Goal: Transaction & Acquisition: Download file/media

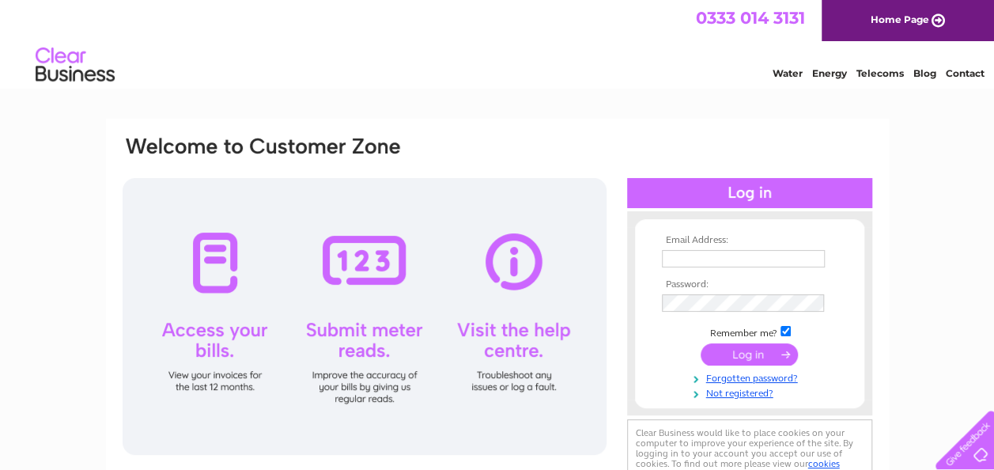
click at [721, 261] on input "text" at bounding box center [743, 258] width 163 height 17
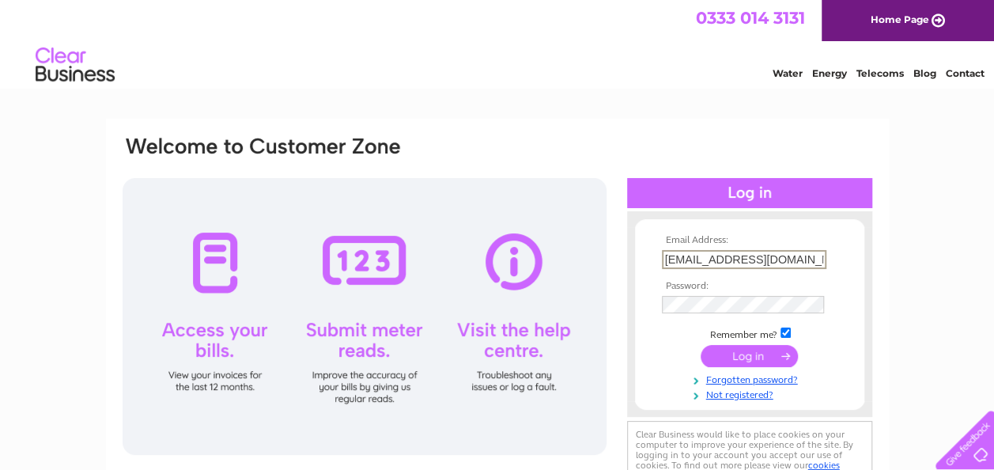
drag, startPoint x: 788, startPoint y: 259, endPoint x: 471, endPoint y: 211, distance: 320.8
click at [471, 211] on div "Email Address: info@ruanorchid.com Password:" at bounding box center [497, 313] width 753 height 359
type input "peterkmartin@hotmail.co.uk"
click at [747, 359] on input "submit" at bounding box center [749, 357] width 97 height 22
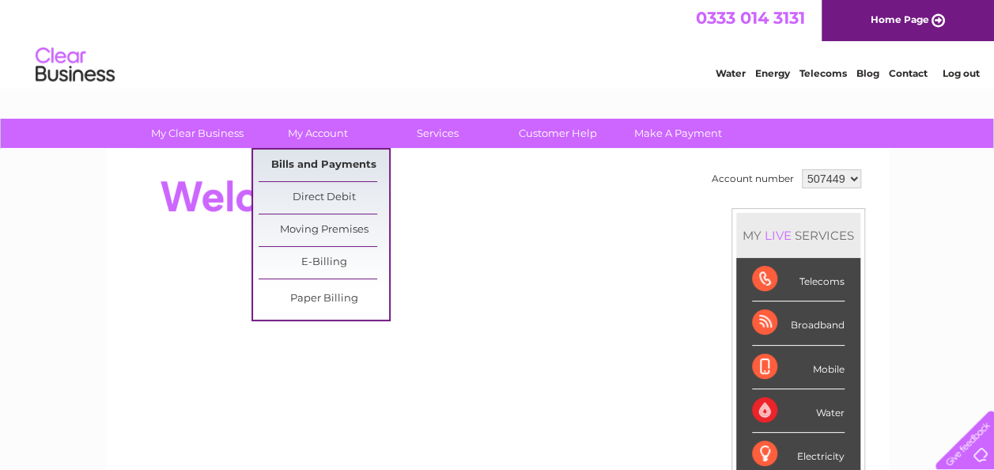
click at [310, 166] on link "Bills and Payments" at bounding box center [324, 165] width 130 height 32
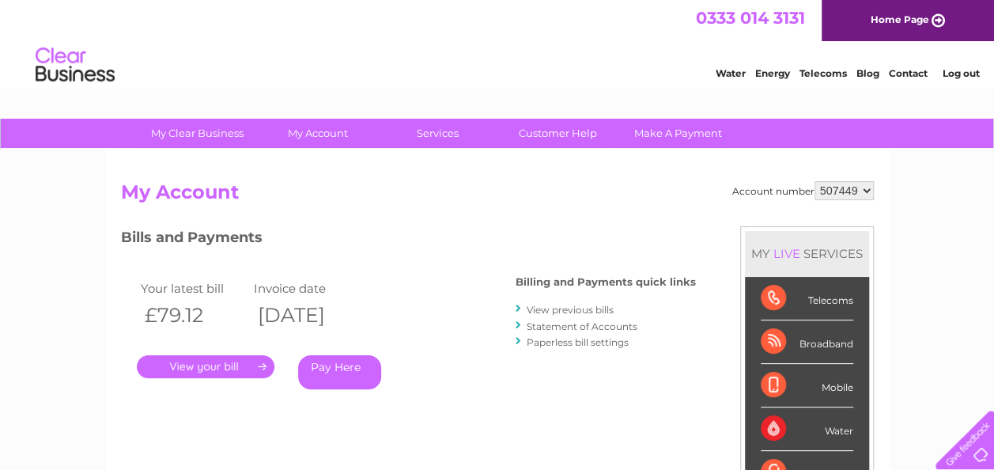
click at [595, 312] on link "View previous bills" at bounding box center [570, 310] width 87 height 12
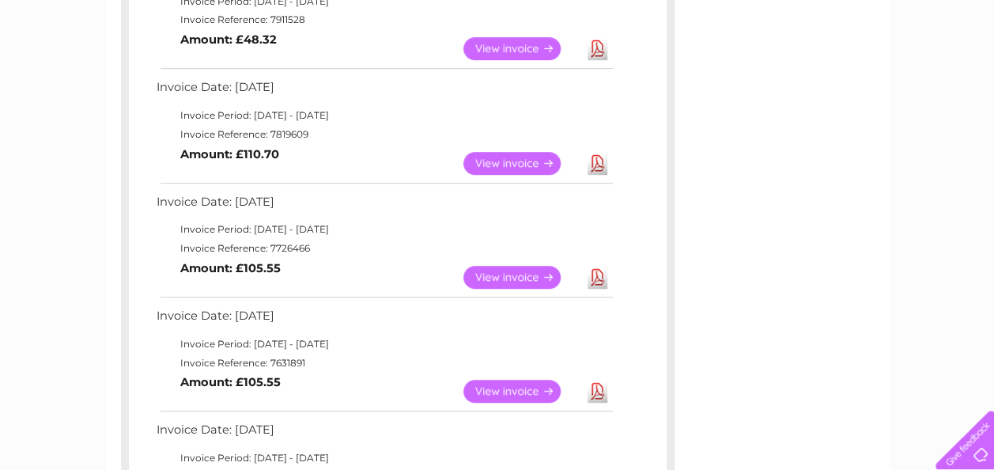
scroll to position [449, 0]
click at [598, 277] on link "Download" at bounding box center [598, 276] width 20 height 23
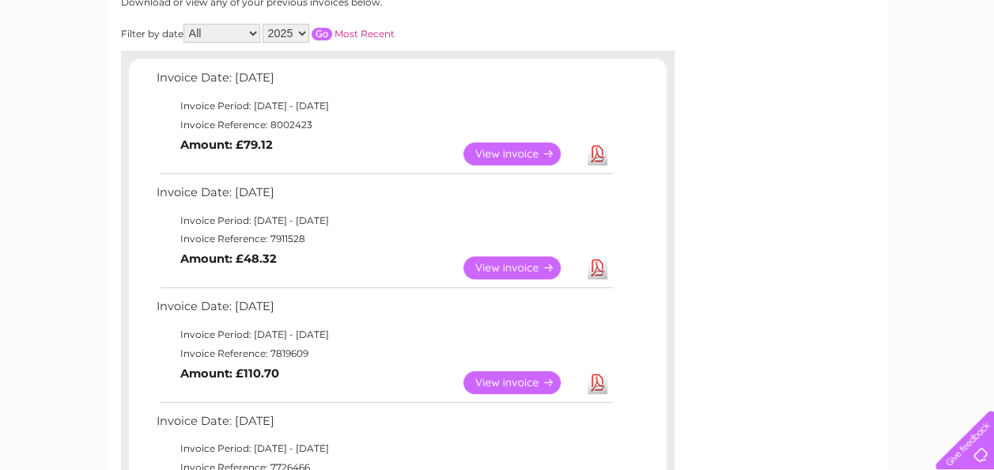
scroll to position [230, 0]
click at [596, 384] on link "Download" at bounding box center [598, 381] width 20 height 23
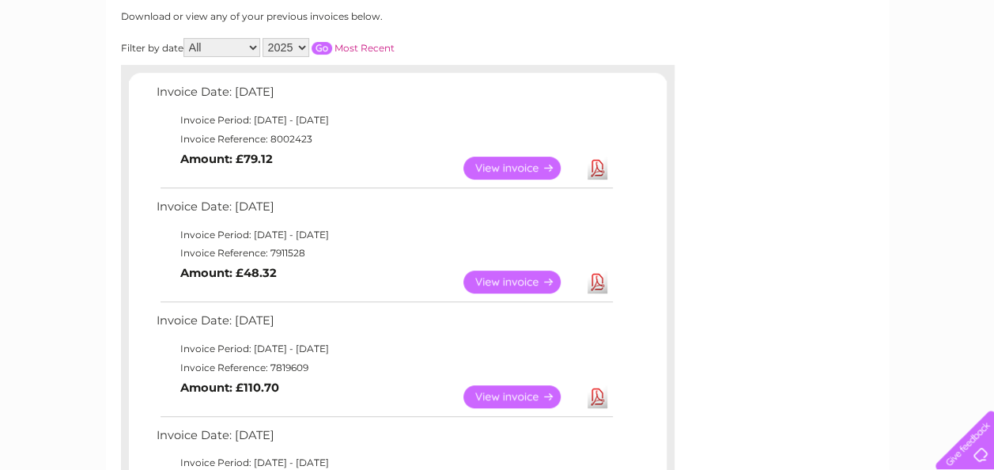
scroll to position [214, 0]
click at [599, 283] on link "Download" at bounding box center [598, 282] width 20 height 23
click at [595, 169] on link "Download" at bounding box center [598, 168] width 20 height 23
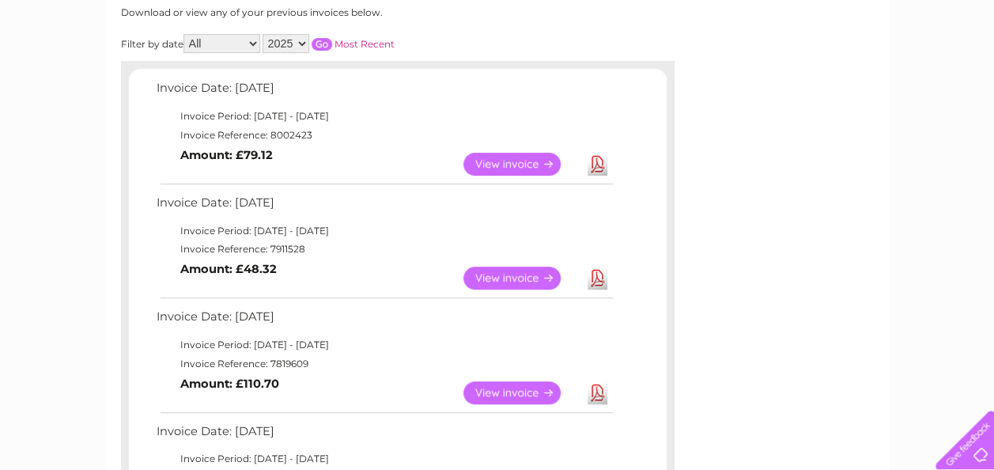
scroll to position [220, 0]
